Goal: Task Accomplishment & Management: Use online tool/utility

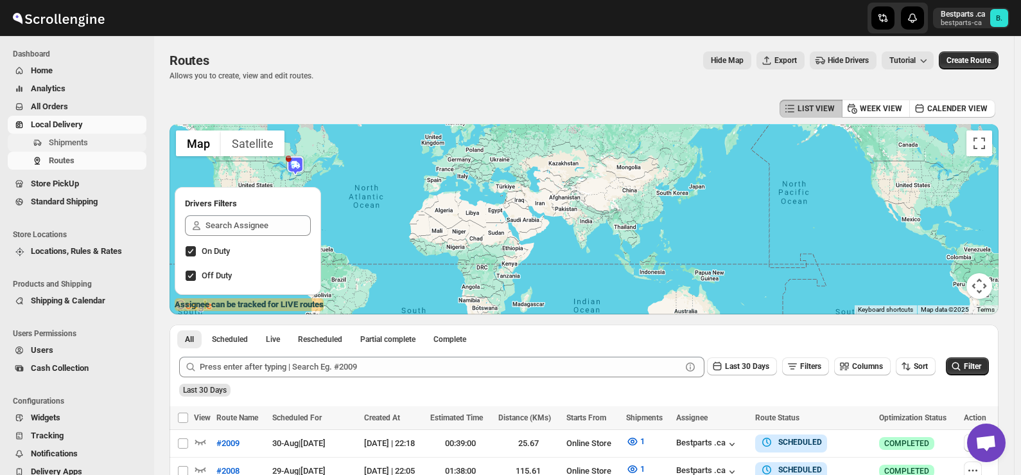
click at [80, 145] on span "Shipments" at bounding box center [68, 142] width 39 height 10
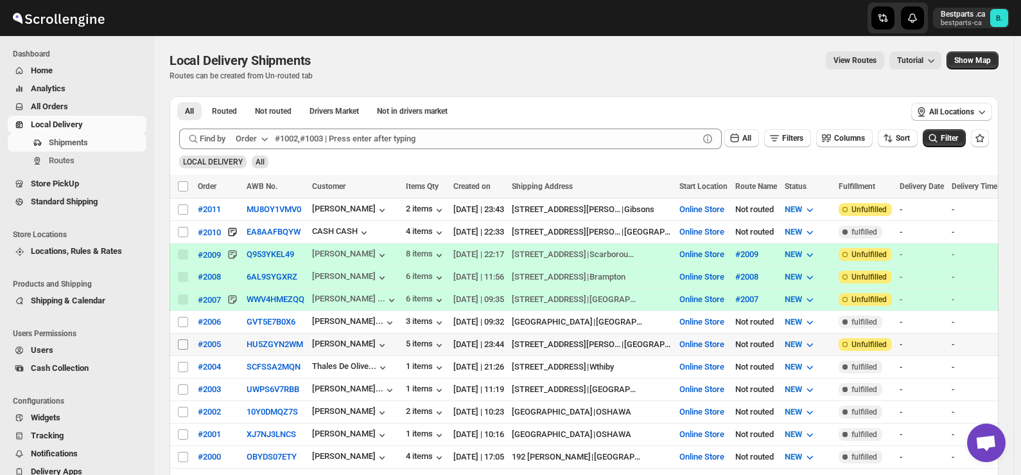
click at [183, 339] on input "Select shipment" at bounding box center [183, 344] width 10 height 10
checkbox input "true"
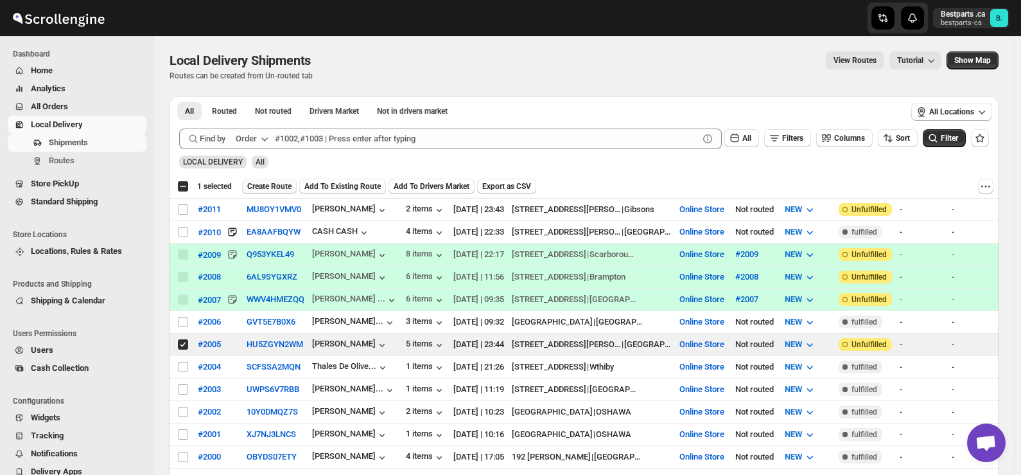
click at [268, 186] on span "Create Route" at bounding box center [269, 186] width 44 height 10
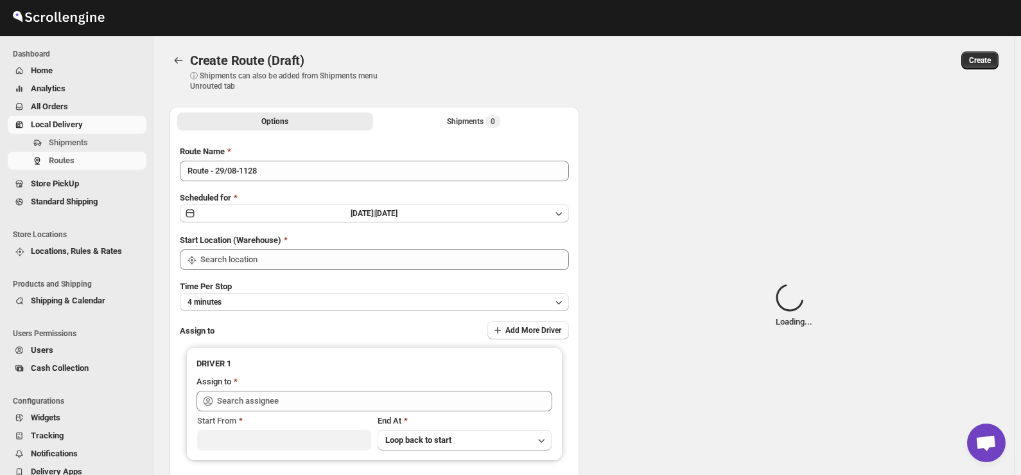
type input "Route - 29/08-1128"
type input "Online Store"
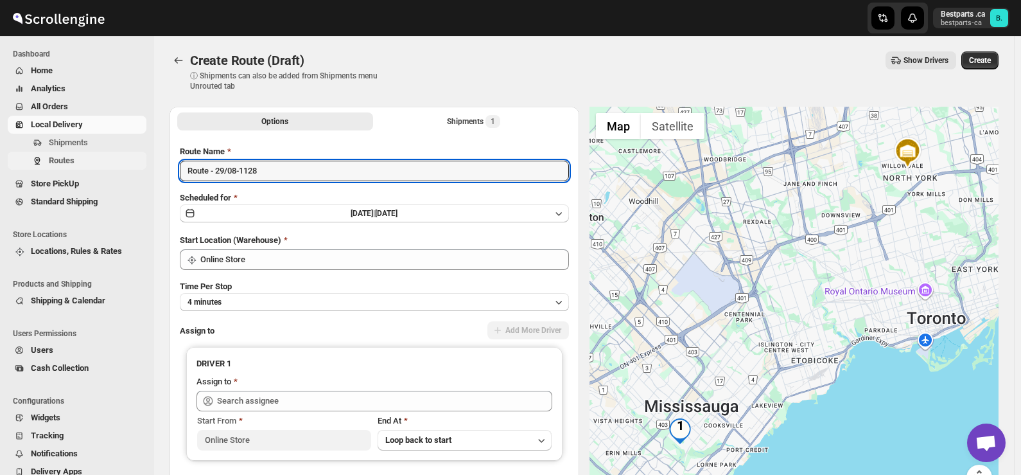
drag, startPoint x: 273, startPoint y: 173, endPoint x: 79, endPoint y: 159, distance: 194.4
click at [79, 159] on div "Skip to content Bestparts .ca bestparts-ca B. Dashboard Home Analytics All Orde…" at bounding box center [510, 303] width 1021 height 607
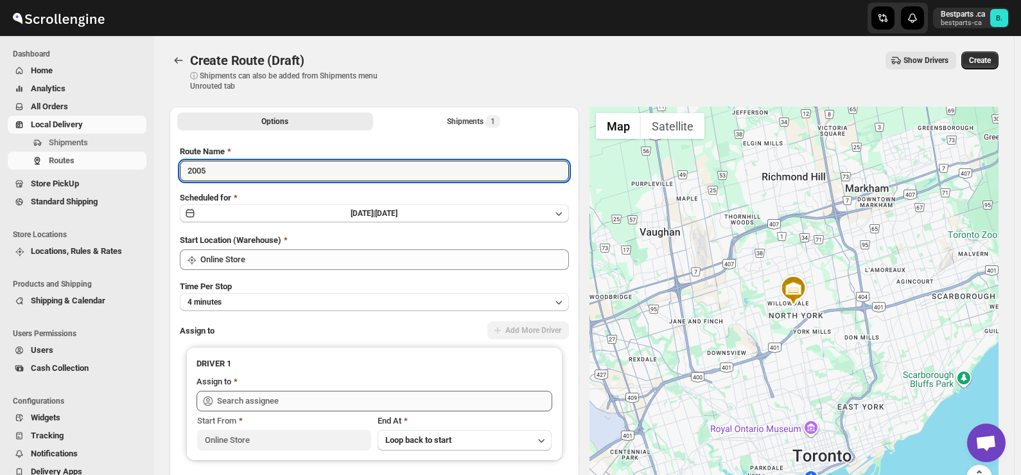
type input "2005"
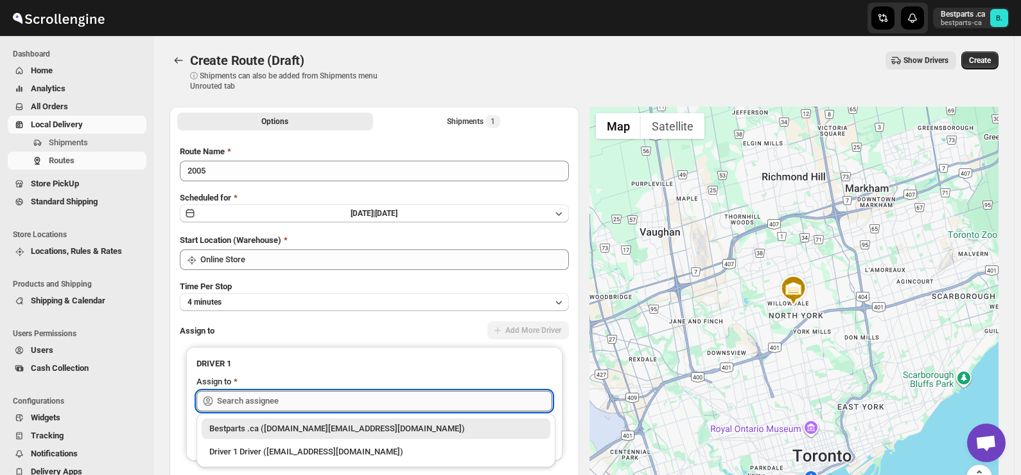
click at [332, 401] on input "text" at bounding box center [384, 400] width 335 height 21
click at [317, 426] on div "Bestparts .ca ([DOMAIN_NAME][EMAIL_ADDRESS][DOMAIN_NAME])" at bounding box center [375, 428] width 333 height 13
type input "Bestparts .ca ([DOMAIN_NAME][EMAIL_ADDRESS][DOMAIN_NAME])"
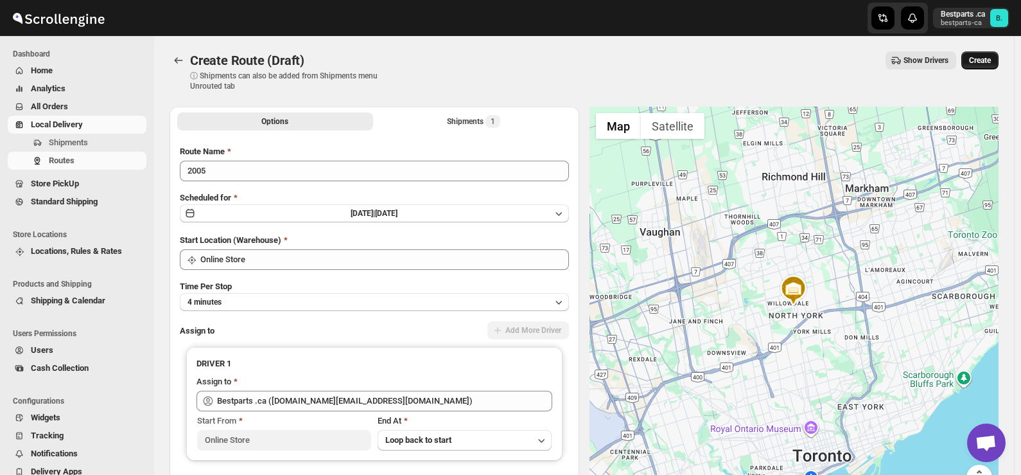
click at [991, 58] on span "Create" at bounding box center [980, 60] width 22 height 10
